Goal: Task Accomplishment & Management: Manage account settings

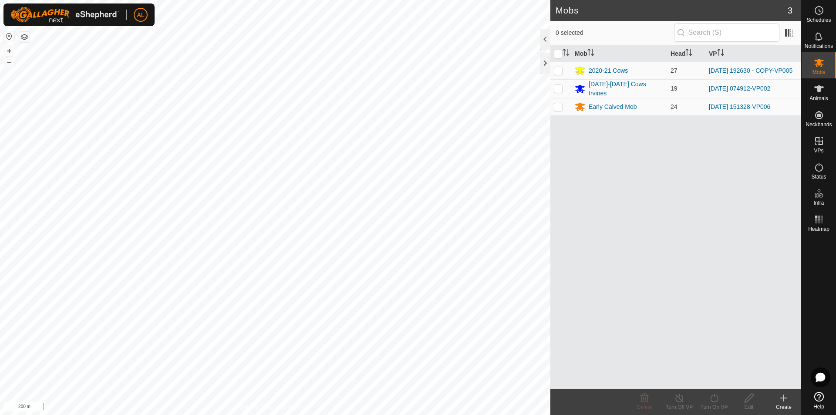
click at [788, 403] on div "Create" at bounding box center [783, 407] width 35 height 8
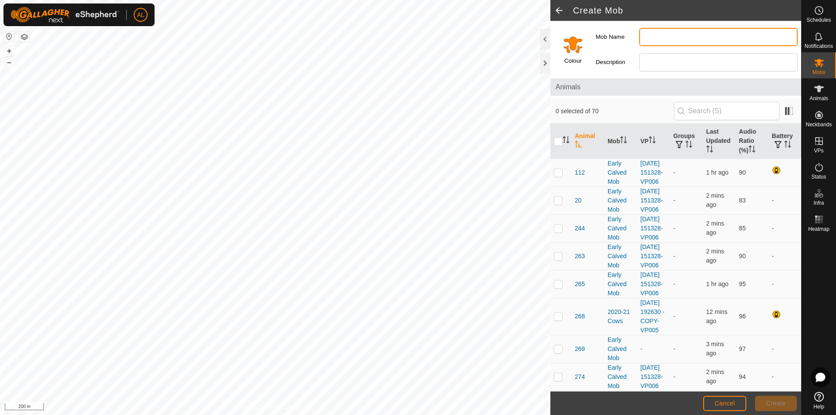
click at [655, 42] on input "Mob Name" at bounding box center [718, 37] width 158 height 18
drag, startPoint x: 655, startPoint y: 40, endPoint x: 663, endPoint y: 44, distance: 8.6
click at [665, 39] on input "Skinny Cow" at bounding box center [718, 37] width 158 height 18
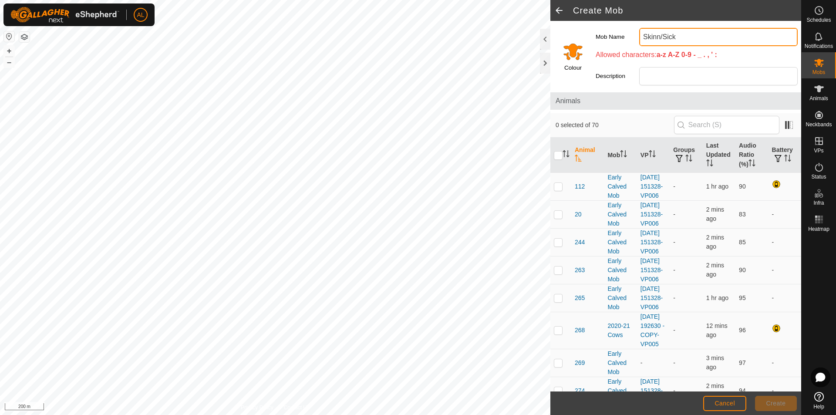
click at [662, 36] on input "Skinn/Sick" at bounding box center [718, 37] width 158 height 18
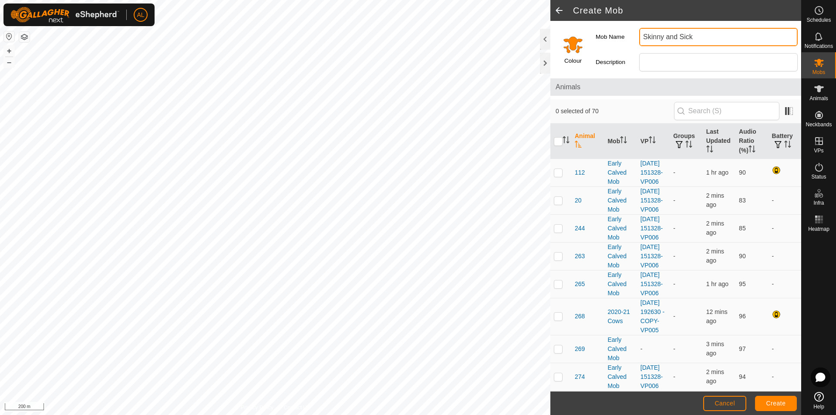
type input "Skinny and Sick"
click at [791, 396] on button "Create" at bounding box center [776, 403] width 42 height 15
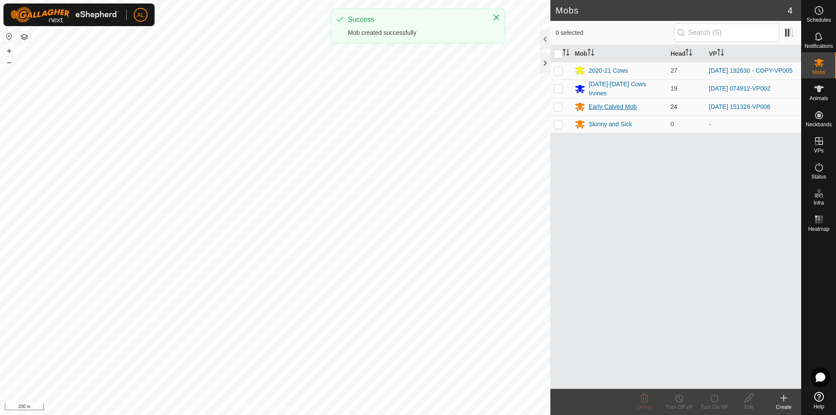
click at [606, 105] on div "Early Calved Mob" at bounding box center [612, 106] width 48 height 9
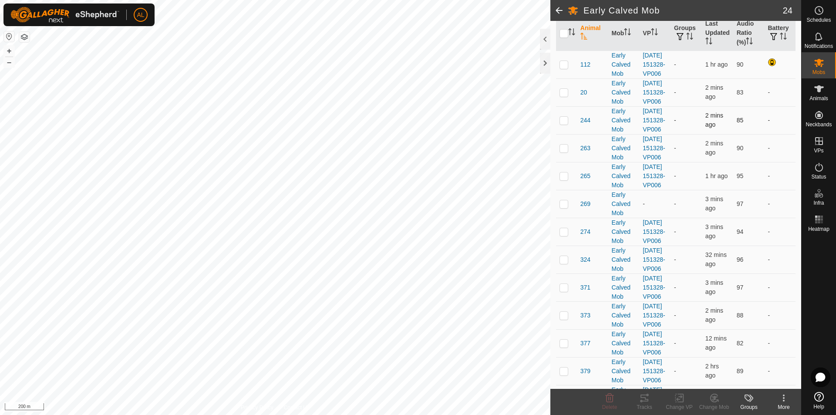
scroll to position [87, 0]
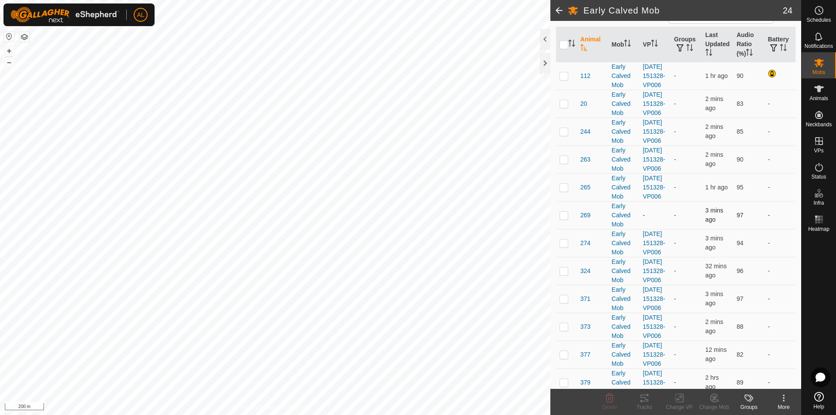
click at [557, 229] on td at bounding box center [566, 215] width 21 height 28
click at [721, 402] on change-mob-svg-icon at bounding box center [713, 398] width 35 height 10
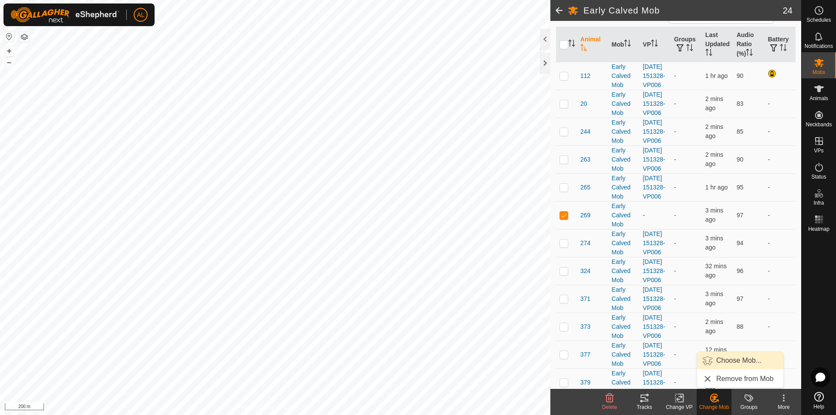
click at [731, 364] on link "Choose Mob..." at bounding box center [740, 360] width 86 height 17
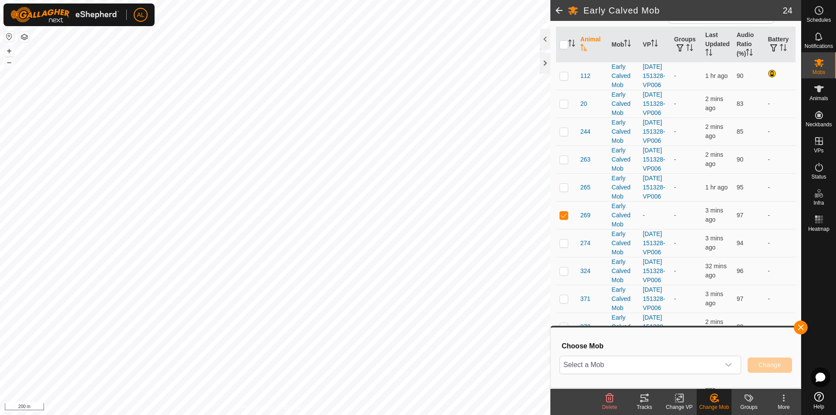
click at [665, 375] on div "Select a Mob Change" at bounding box center [675, 364] width 232 height 21
click at [665, 368] on span "Select a Mob" at bounding box center [640, 364] width 160 height 17
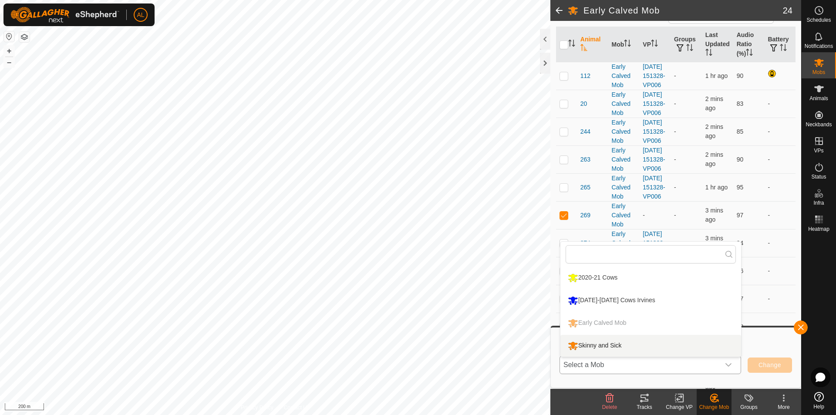
click at [659, 343] on li "Skinny and Sick" at bounding box center [650, 346] width 181 height 22
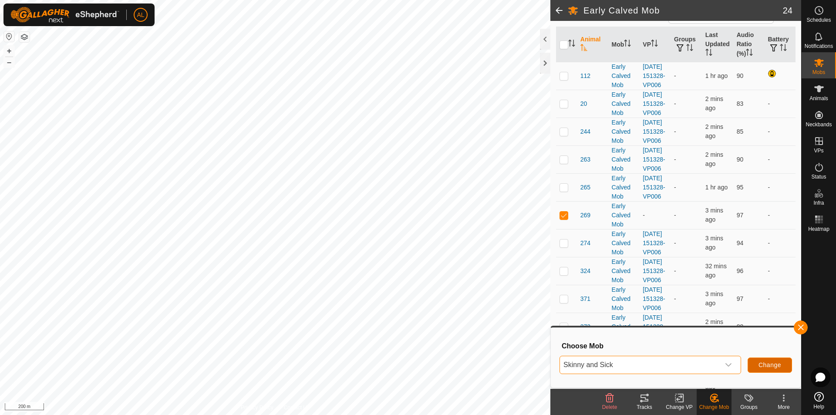
click at [763, 369] on button "Change" at bounding box center [769, 364] width 44 height 15
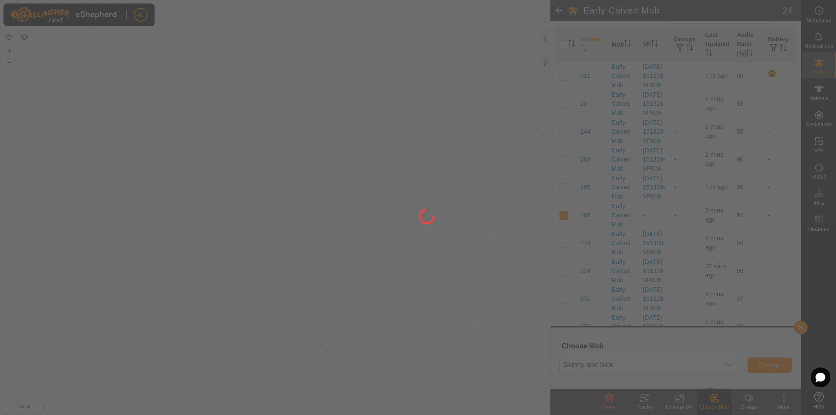
checkbox input "false"
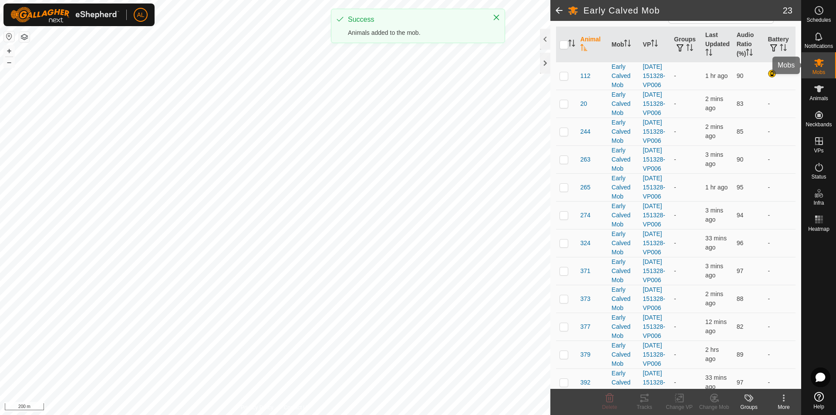
click at [823, 68] on es-mob-svg-icon at bounding box center [819, 63] width 16 height 14
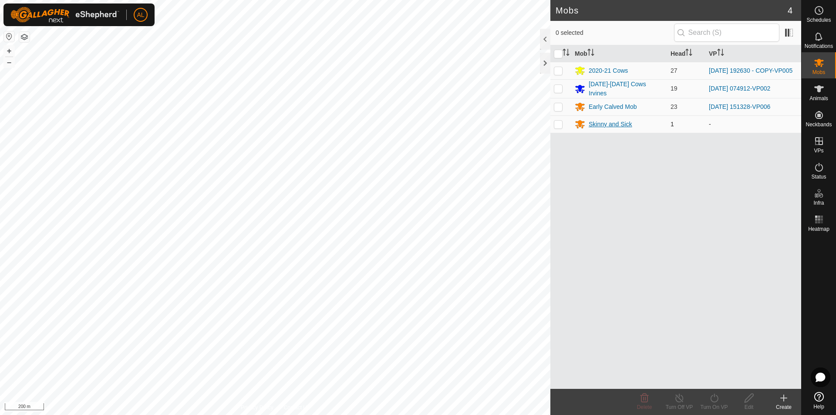
click at [596, 123] on div "Skinny and Sick" at bounding box center [610, 124] width 44 height 9
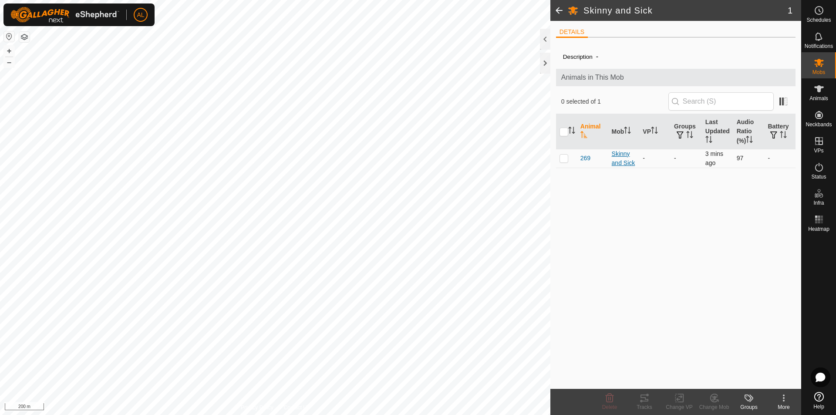
click at [620, 152] on div "Skinny and Sick" at bounding box center [624, 158] width 24 height 18
click at [587, 159] on span "269" at bounding box center [585, 158] width 10 height 9
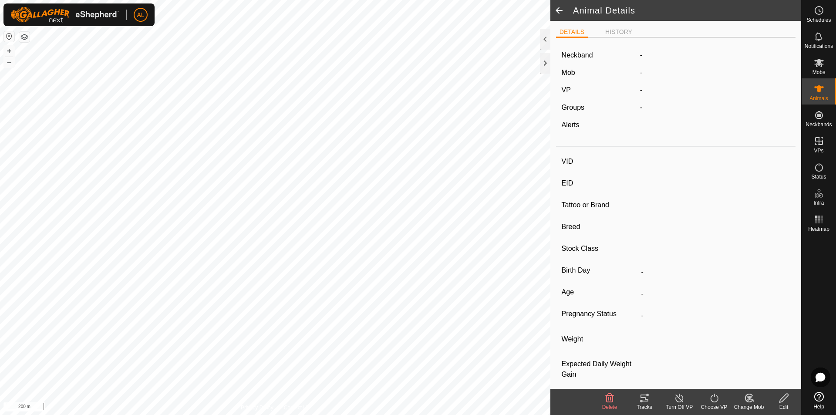
type input "269"
type input "-"
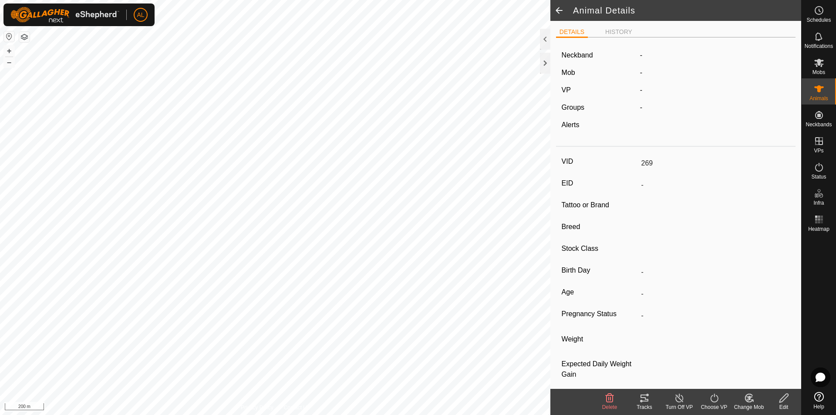
type input "-"
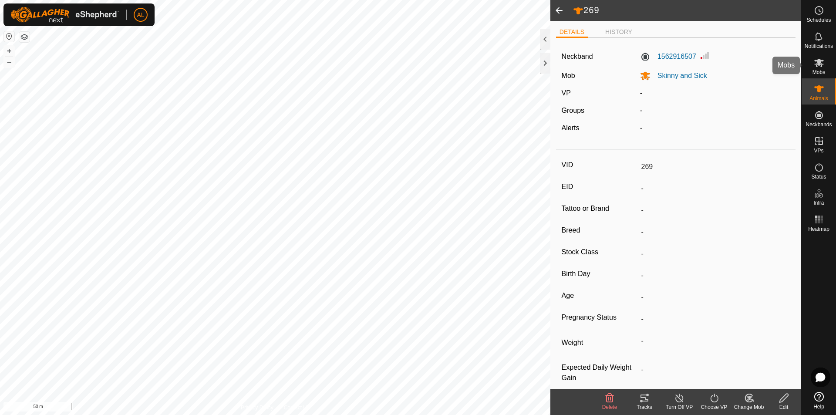
click at [830, 62] on div "Mobs" at bounding box center [818, 65] width 34 height 26
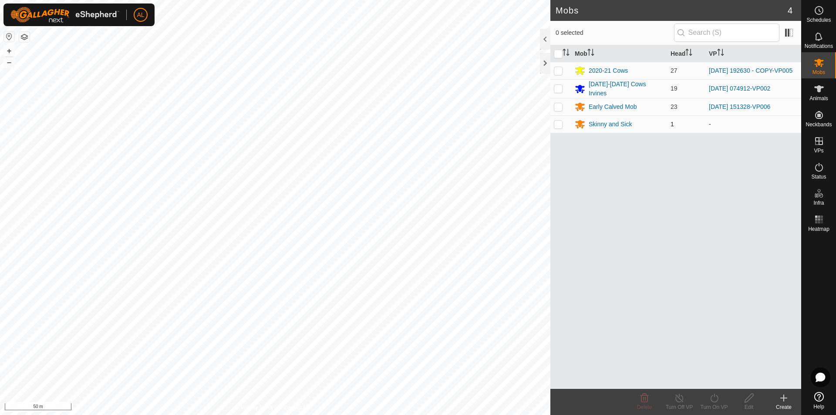
drag, startPoint x: 557, startPoint y: 125, endPoint x: 567, endPoint y: 124, distance: 10.0
click at [557, 124] on p-checkbox at bounding box center [558, 124] width 9 height 7
click at [559, 124] on p-checkbox at bounding box center [558, 124] width 9 height 7
checkbox input "false"
click at [608, 122] on div "Skinny and Sick" at bounding box center [610, 124] width 44 height 9
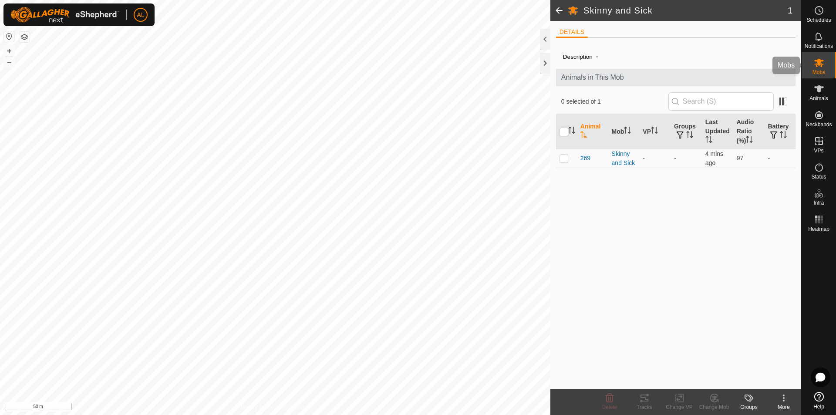
click at [821, 70] on span "Mobs" at bounding box center [818, 72] width 13 height 5
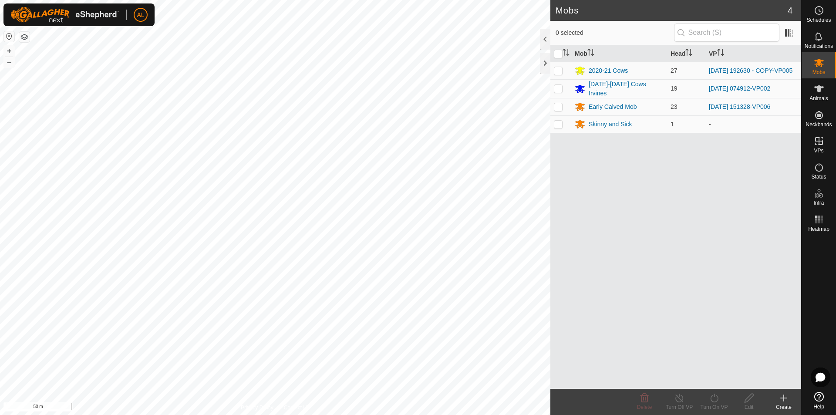
click at [555, 126] on p-checkbox at bounding box center [558, 124] width 9 height 7
checkbox input "true"
click at [749, 396] on icon at bounding box center [748, 397] width 9 height 9
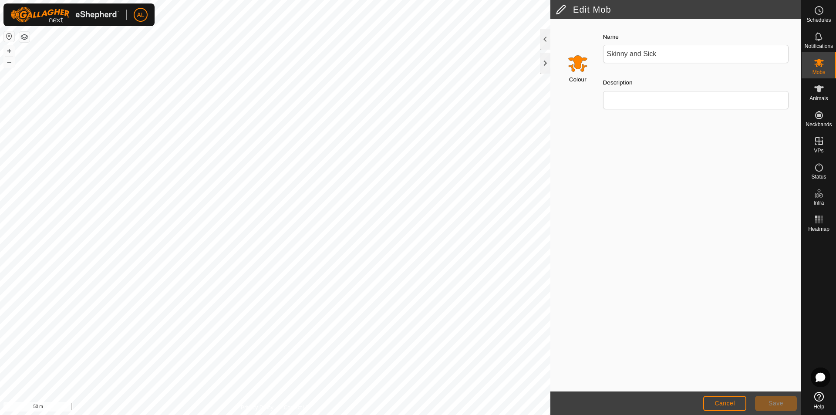
click at [573, 63] on input "Select a color" at bounding box center [577, 63] width 21 height 21
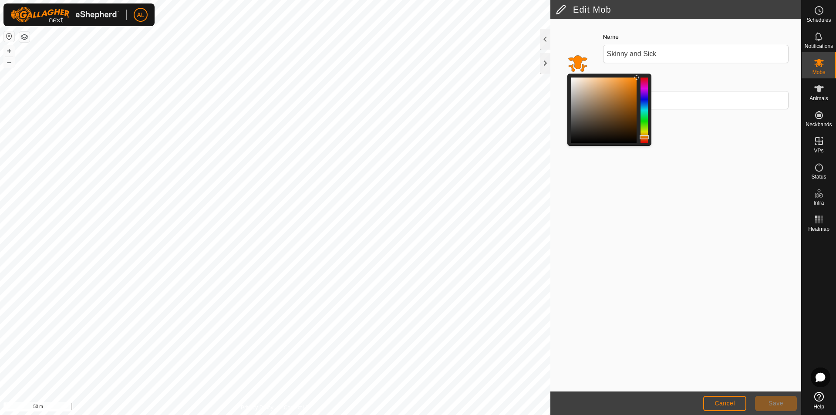
click at [644, 80] on div at bounding box center [609, 110] width 84 height 72
click at [645, 81] on div at bounding box center [643, 109] width 7 height 65
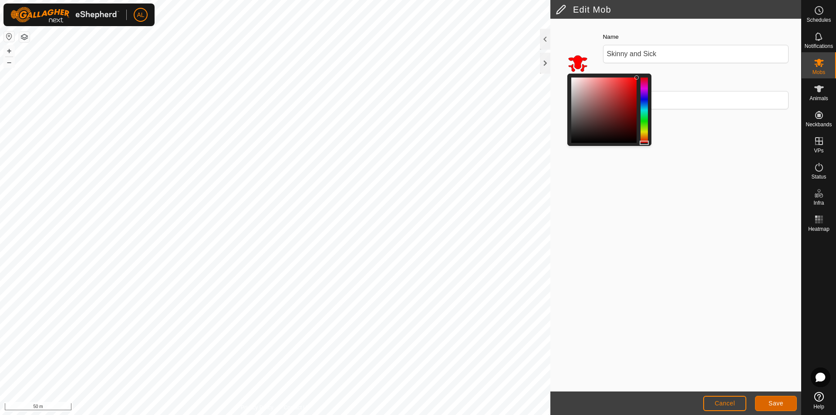
click at [770, 401] on span "Save" at bounding box center [775, 403] width 15 height 7
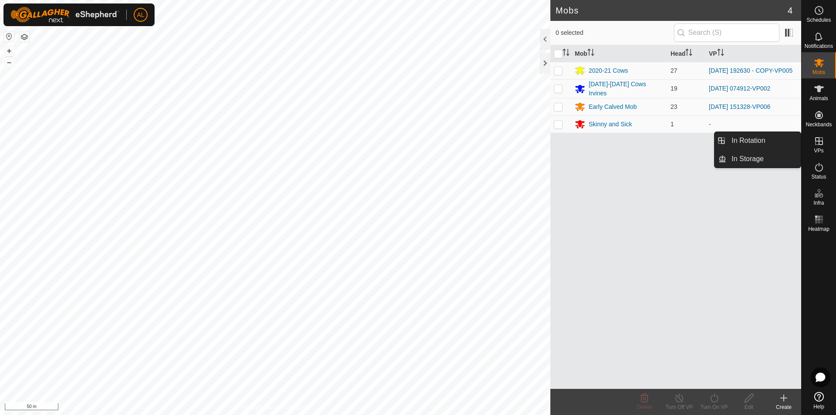
click at [797, 138] on link "In Rotation" at bounding box center [763, 140] width 74 height 17
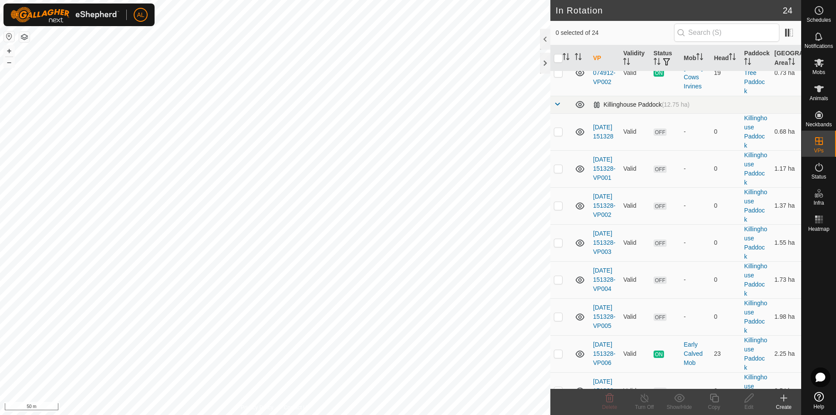
scroll to position [603, 0]
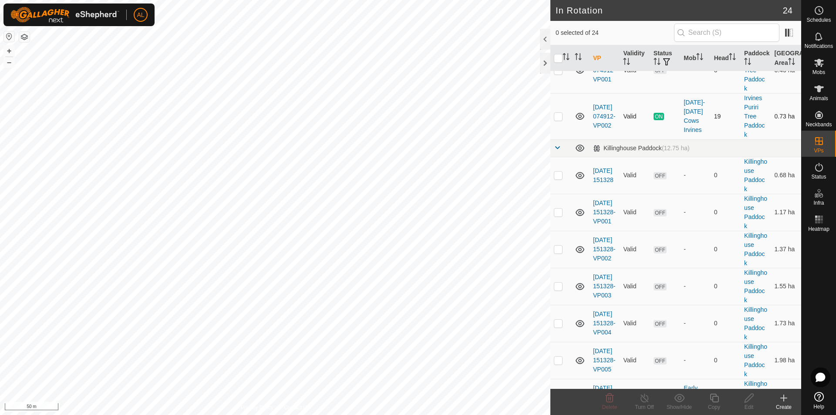
click at [560, 120] on p-checkbox at bounding box center [558, 116] width 9 height 7
checkbox input "true"
click at [709, 398] on icon at bounding box center [714, 398] width 11 height 10
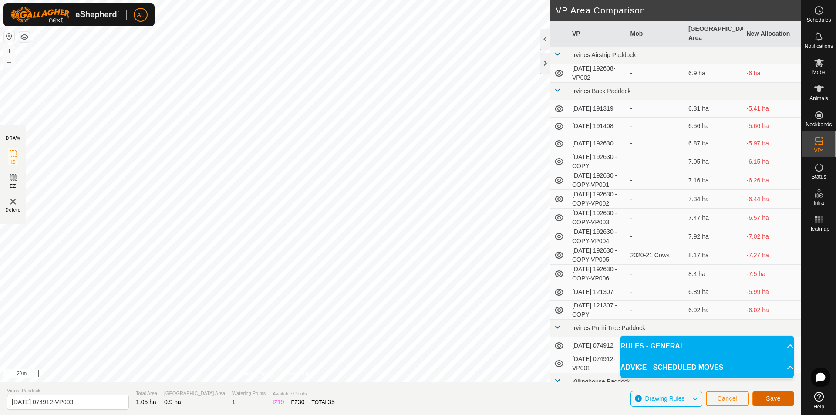
click at [776, 397] on span "Save" at bounding box center [773, 398] width 15 height 7
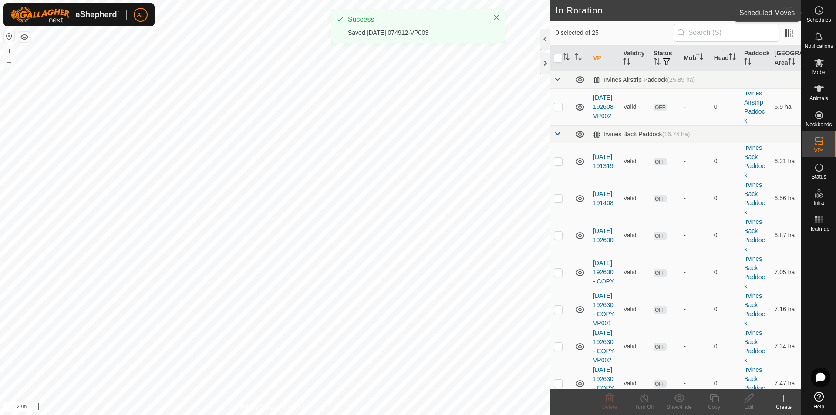
click at [831, 13] on div "Schedules" at bounding box center [818, 13] width 34 height 26
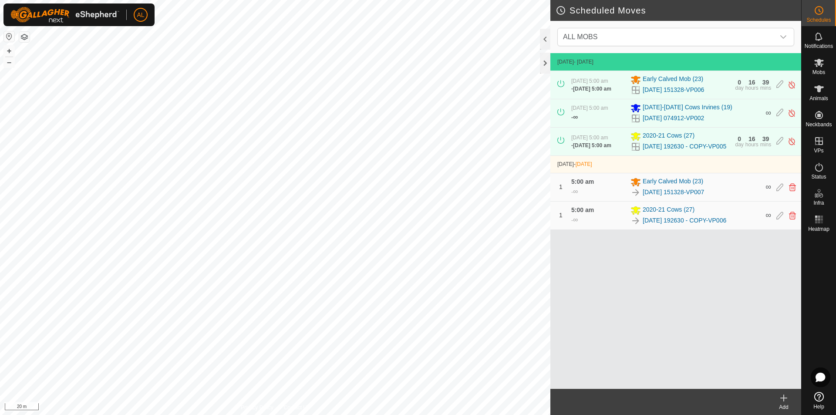
click at [780, 399] on icon at bounding box center [783, 398] width 10 height 10
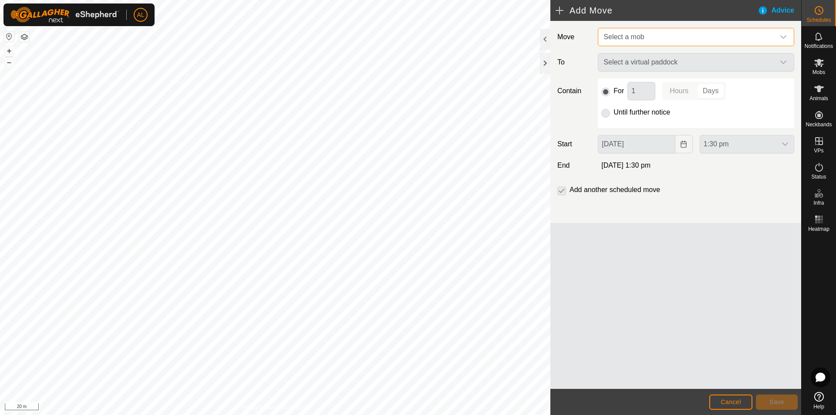
click at [635, 36] on span "Select a mob" at bounding box center [623, 36] width 40 height 7
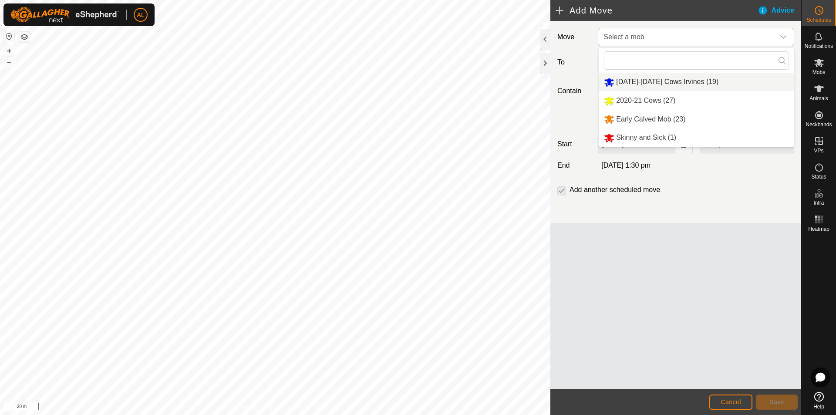
click at [643, 82] on li "[DATE]-[DATE] Cows Irvines (19)" at bounding box center [695, 82] width 195 height 18
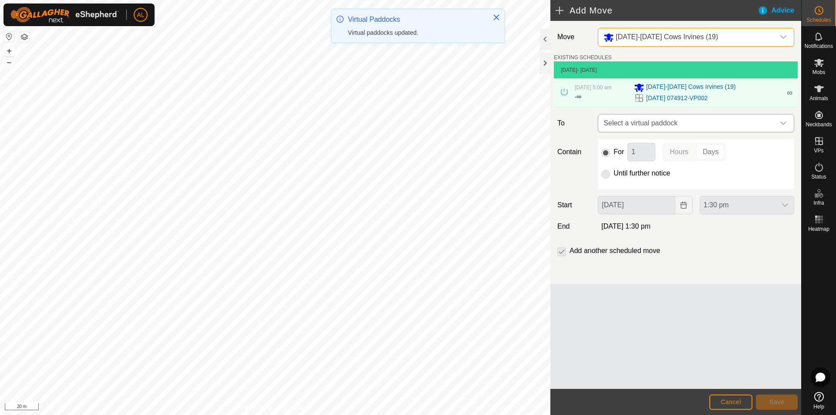
click at [688, 121] on span "Select a virtual paddock" at bounding box center [687, 122] width 175 height 17
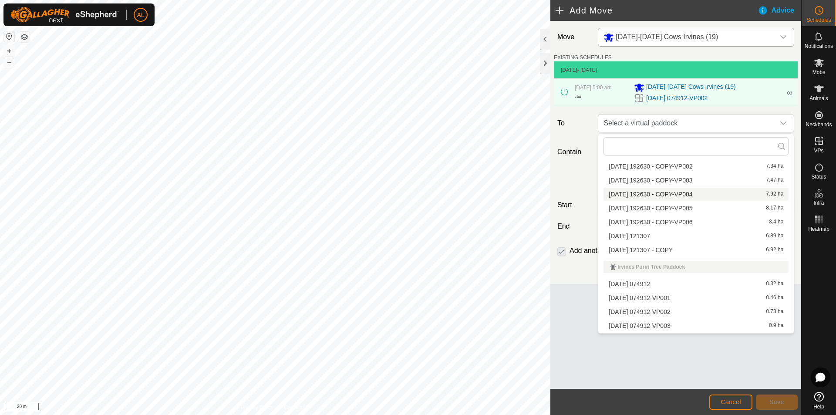
scroll to position [166, 0]
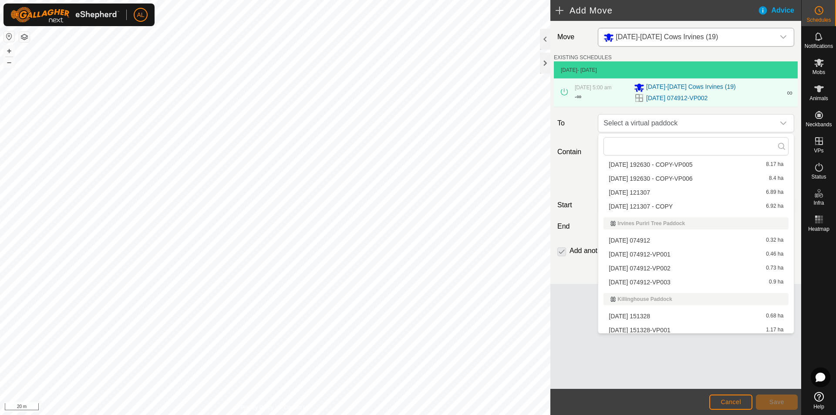
click at [704, 282] on li "[DATE] 074912-VP003 0.9 ha" at bounding box center [695, 282] width 185 height 13
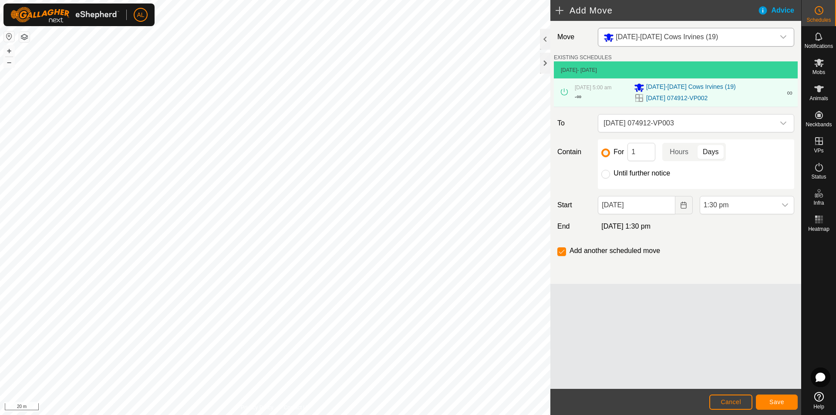
click at [652, 175] on label "Until further notice" at bounding box center [641, 173] width 57 height 7
click at [610, 175] on input "Until further notice" at bounding box center [605, 174] width 9 height 9
radio input "true"
checkbox input "false"
click at [686, 211] on button "Choose Date" at bounding box center [683, 205] width 17 height 18
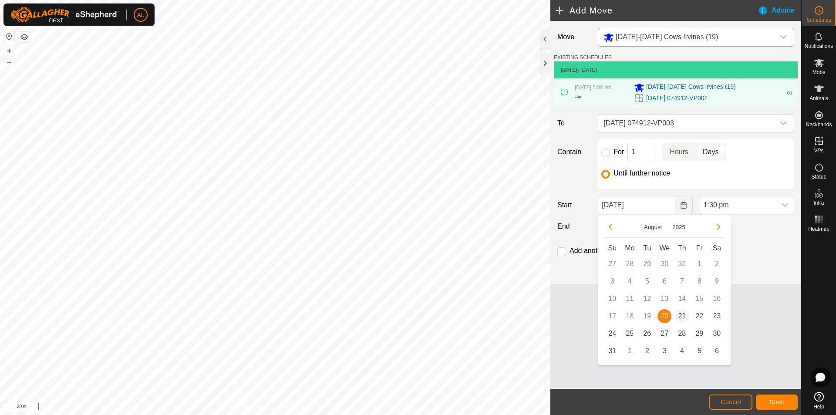
click at [682, 316] on span "21" at bounding box center [682, 316] width 14 height 14
type input "[DATE]"
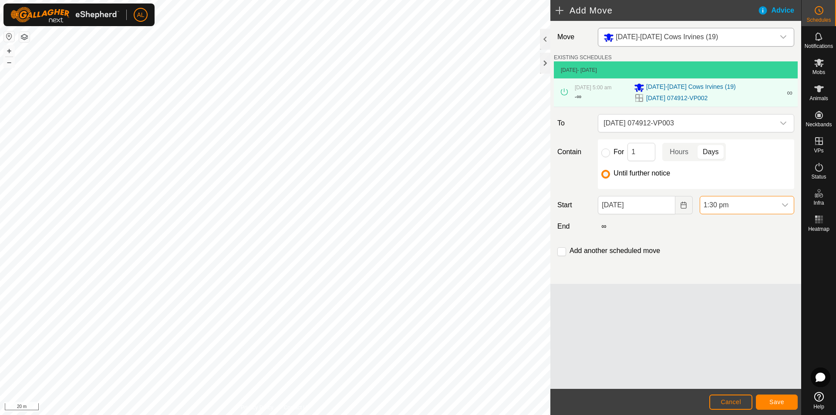
click at [748, 205] on span "1:30 pm" at bounding box center [738, 204] width 76 height 17
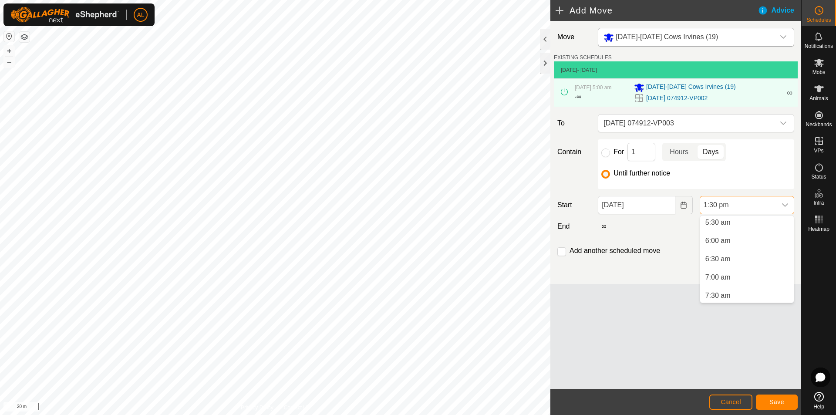
scroll to position [159, 0]
click at [745, 245] on li "5:00 am" at bounding box center [747, 247] width 94 height 17
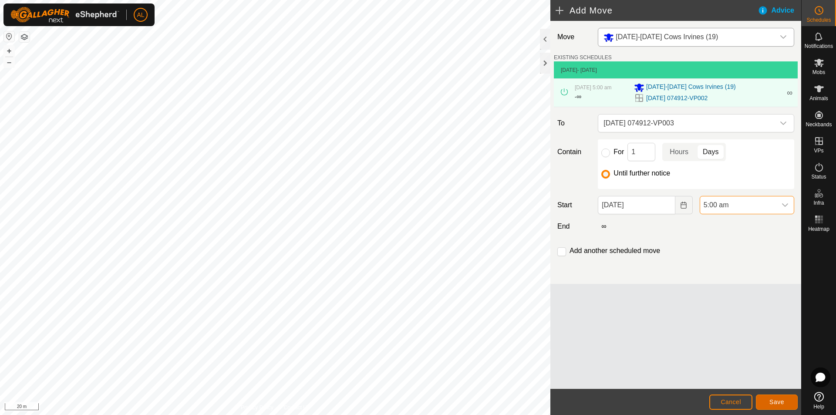
click at [777, 408] on button "Save" at bounding box center [777, 401] width 42 height 15
